Goal: Obtain resource: Obtain resource

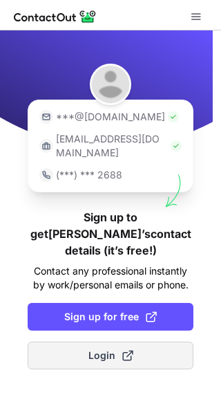
click at [104, 349] on span "Login" at bounding box center [111, 356] width 45 height 14
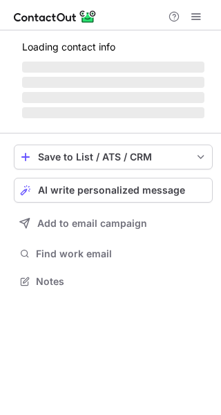
scroll to position [268, 221]
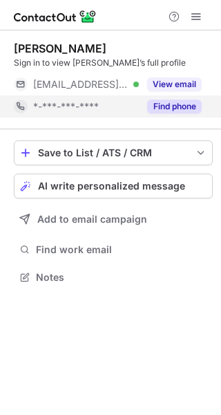
scroll to position [268, 221]
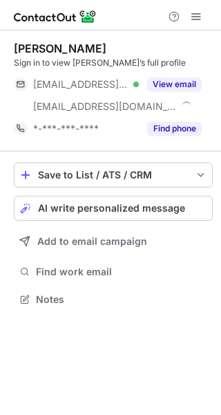
scroll to position [290, 221]
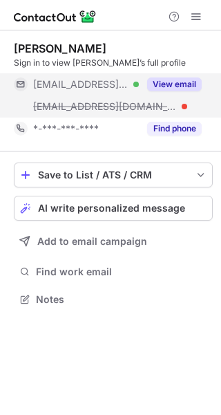
click at [184, 88] on button "View email" at bounding box center [174, 84] width 55 height 14
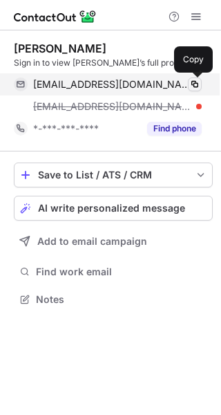
click at [194, 84] on span at bounding box center [194, 84] width 11 height 11
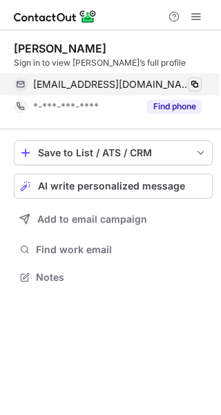
scroll to position [268, 221]
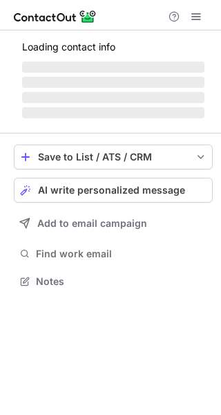
scroll to position [290, 221]
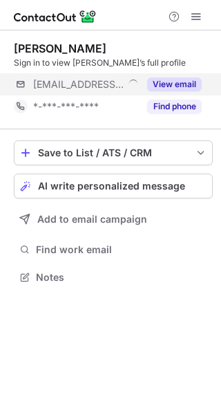
scroll to position [268, 221]
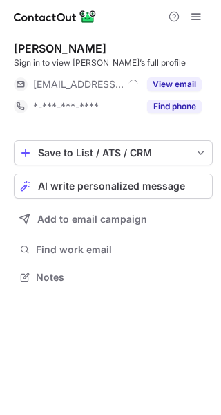
scroll to position [268, 221]
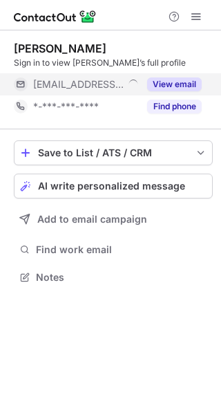
click at [180, 83] on button "View email" at bounding box center [174, 84] width 55 height 14
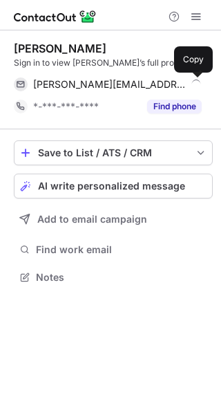
click at [192, 81] on span at bounding box center [194, 84] width 11 height 11
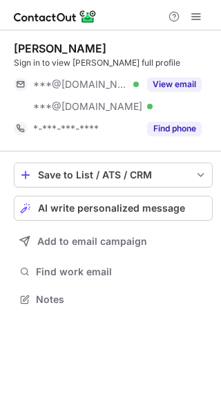
scroll to position [290, 221]
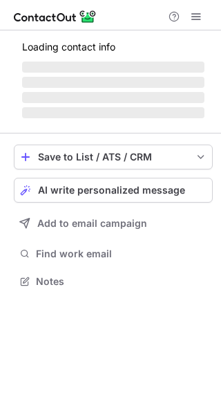
scroll to position [290, 221]
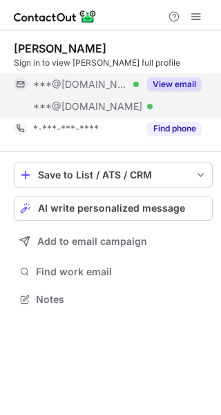
click at [187, 80] on button "View email" at bounding box center [174, 84] width 55 height 14
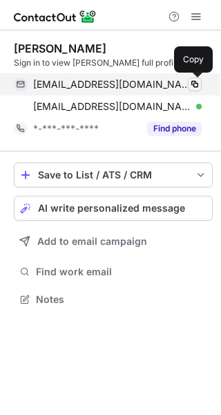
click at [196, 82] on span at bounding box center [194, 84] width 11 height 11
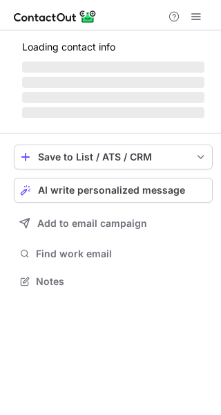
scroll to position [268, 221]
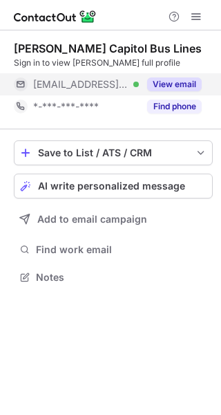
click at [189, 84] on button "View email" at bounding box center [174, 84] width 55 height 14
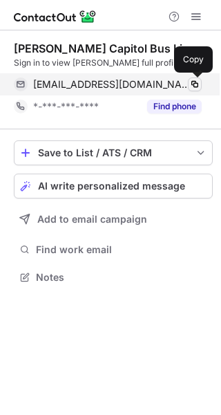
click at [199, 80] on span at bounding box center [194, 84] width 11 height 11
